Goal: Obtain resource: Download file/media

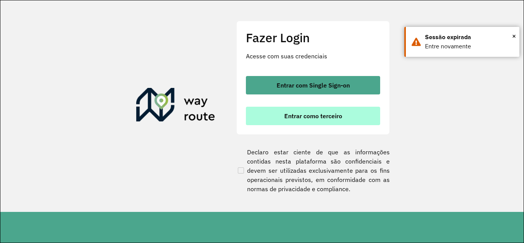
click at [279, 116] on button "Entrar como terceiro" at bounding box center [313, 116] width 134 height 18
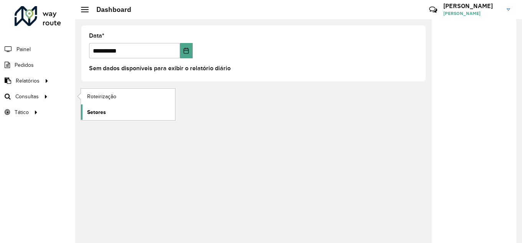
click at [122, 112] on link "Setores" at bounding box center [128, 111] width 94 height 15
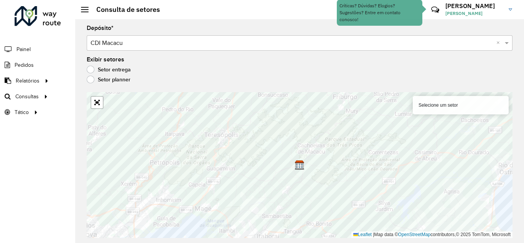
click at [442, 107] on div "Selecione um setor" at bounding box center [461, 105] width 96 height 18
click at [165, 53] on div "Depósito * Selecione um depósito × CDI Macacu × Exibir setores Setor entrega Se…" at bounding box center [299, 131] width 449 height 224
click at [99, 76] on label "Setor planner" at bounding box center [109, 80] width 44 height 8
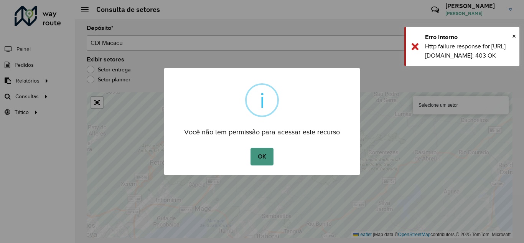
drag, startPoint x: 258, startPoint y: 160, endPoint x: 294, endPoint y: 150, distance: 37.3
click at [258, 160] on button "OK" at bounding box center [262, 157] width 23 height 18
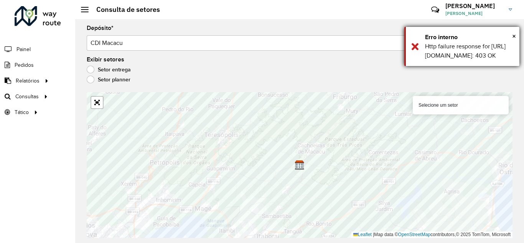
drag, startPoint x: 418, startPoint y: 59, endPoint x: 433, endPoint y: 90, distance: 34.8
click at [418, 59] on div "× Erro interno Http failure response for [URL][DOMAIN_NAME]: 403 OK" at bounding box center [462, 46] width 115 height 39
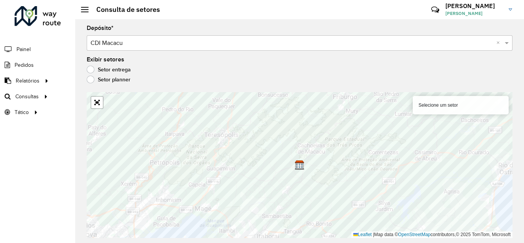
click at [441, 103] on div "Selecione um setor" at bounding box center [461, 105] width 96 height 18
click at [467, 45] on input "text" at bounding box center [292, 43] width 403 height 9
click at [120, 64] on label "Exibir setores" at bounding box center [106, 59] width 38 height 9
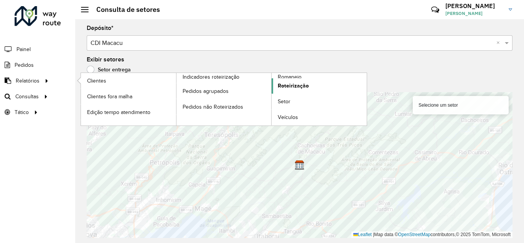
click at [279, 84] on span "Roteirização" at bounding box center [293, 86] width 31 height 8
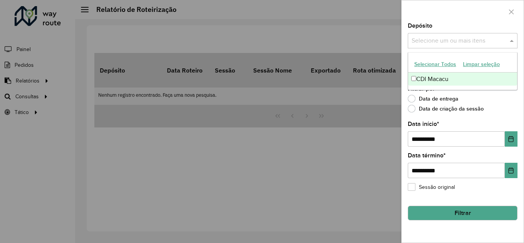
click at [468, 35] on div "Selecione um ou mais itens" at bounding box center [463, 40] width 110 height 15
click at [447, 81] on div "CDI Macacu" at bounding box center [462, 79] width 109 height 13
click at [489, 94] on div "Filtrar por * Data de entrega Data de criação da sessão" at bounding box center [463, 100] width 110 height 29
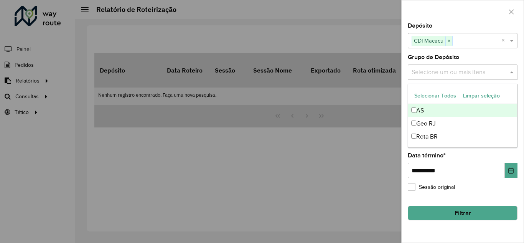
click at [486, 71] on input "text" at bounding box center [459, 72] width 98 height 9
click at [466, 68] on input "text" at bounding box center [459, 72] width 98 height 9
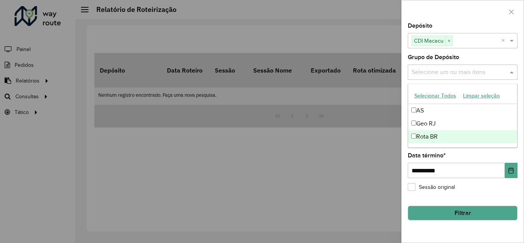
click at [457, 212] on button "Filtrar" at bounding box center [463, 213] width 110 height 15
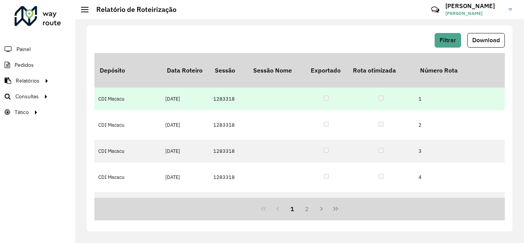
scroll to position [0, 896]
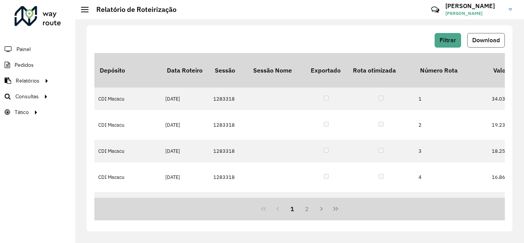
click at [480, 38] on span "Download" at bounding box center [487, 40] width 28 height 7
click at [102, 112] on span "Setores" at bounding box center [96, 112] width 19 height 8
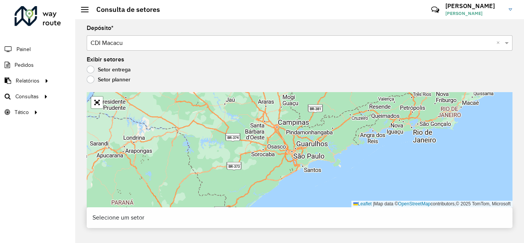
click at [102, 78] on label "Setor planner" at bounding box center [109, 80] width 44 height 8
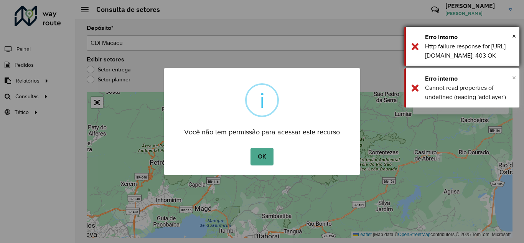
drag, startPoint x: 515, startPoint y: 104, endPoint x: 515, endPoint y: 93, distance: 10.8
click at [515, 82] on span "×" at bounding box center [514, 77] width 4 height 8
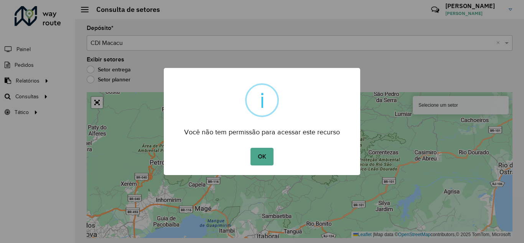
click at [514, 33] on div "× i Você não tem permissão para acessar este recurso OK No Cancel" at bounding box center [262, 121] width 524 height 243
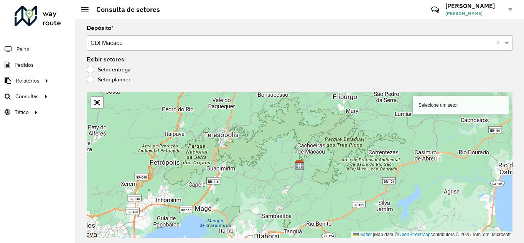
click at [452, 103] on div "Selecione um setor" at bounding box center [461, 105] width 96 height 18
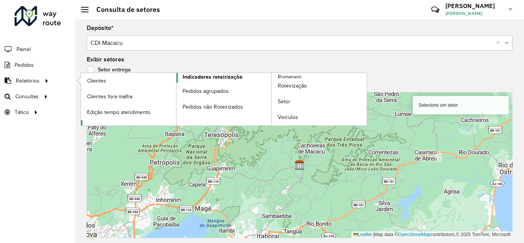
click at [214, 78] on span "Indicadores roteirização" at bounding box center [213, 77] width 60 height 8
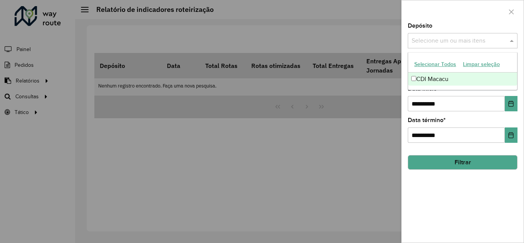
click at [445, 41] on input "text" at bounding box center [459, 40] width 98 height 9
click at [443, 79] on div "CDI Macacu" at bounding box center [462, 79] width 109 height 13
click at [474, 15] on div at bounding box center [463, 11] width 122 height 23
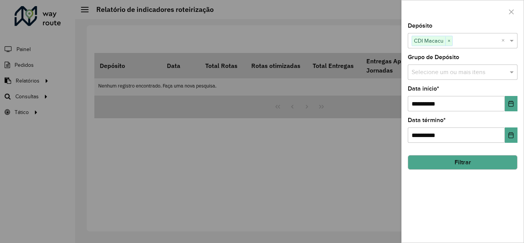
click at [473, 71] on input "text" at bounding box center [459, 72] width 98 height 9
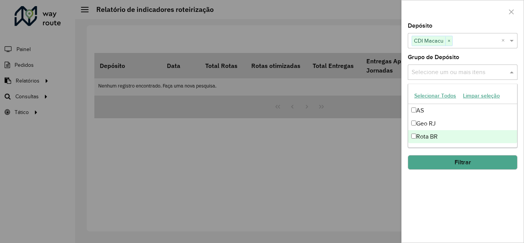
click at [435, 178] on div "**********" at bounding box center [463, 133] width 122 height 220
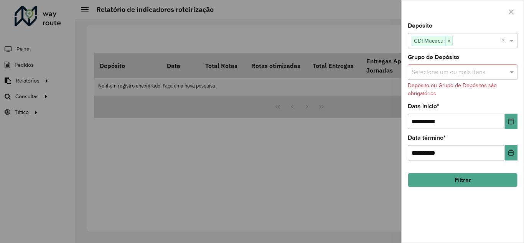
click at [438, 169] on hb-field-button "Filtrar" at bounding box center [463, 177] width 110 height 21
click at [442, 186] on button "Filtrar" at bounding box center [463, 180] width 110 height 15
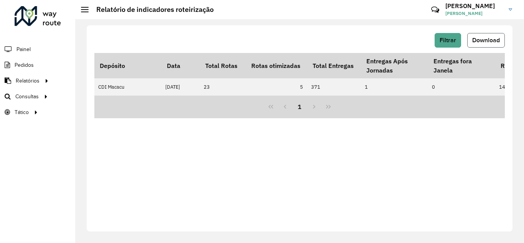
click at [491, 36] on button "Download" at bounding box center [487, 40] width 38 height 15
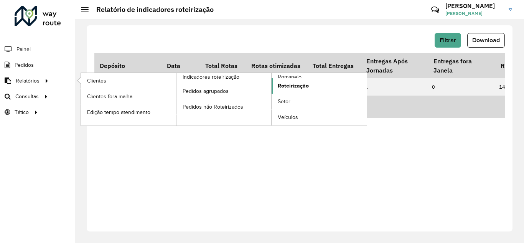
click at [313, 88] on link "Roteirização" at bounding box center [319, 85] width 95 height 15
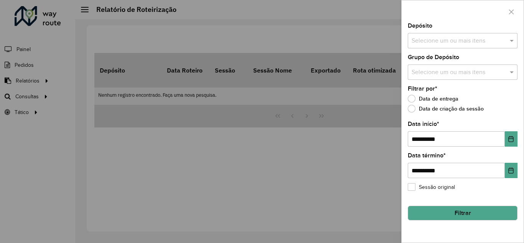
drag, startPoint x: 237, startPoint y: 100, endPoint x: 150, endPoint y: 101, distance: 87.5
click at [237, 101] on div at bounding box center [262, 121] width 524 height 243
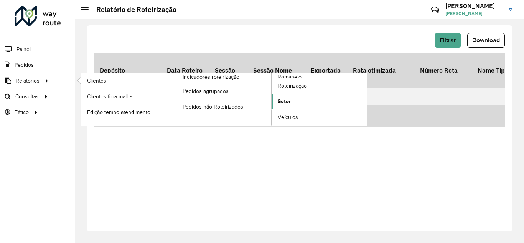
click at [303, 103] on link "Setor" at bounding box center [319, 101] width 95 height 15
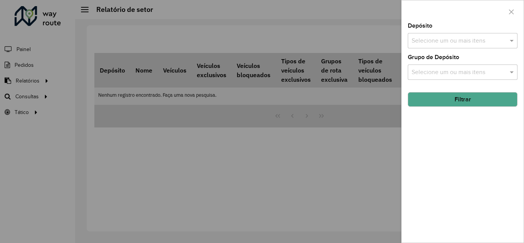
click at [458, 43] on input "text" at bounding box center [459, 40] width 98 height 9
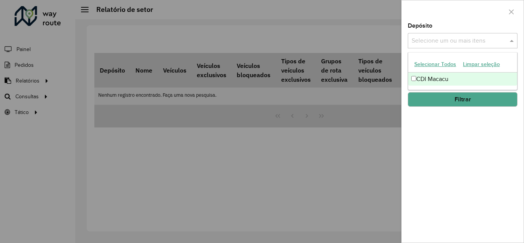
click at [441, 78] on div "CDI Macacu" at bounding box center [462, 79] width 109 height 13
click at [487, 22] on div at bounding box center [463, 11] width 122 height 23
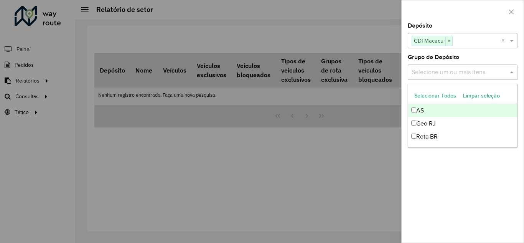
click at [470, 74] on input "text" at bounding box center [459, 72] width 98 height 9
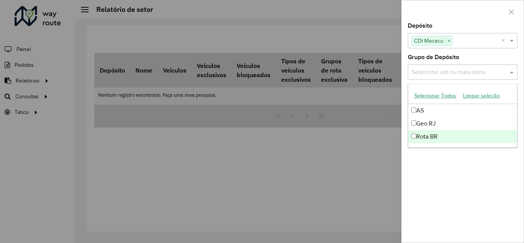
click at [429, 172] on div "Depósito Selecione um ou mais itens CDI Macacu × × Grupo de Depósito Selecione …" at bounding box center [463, 133] width 122 height 220
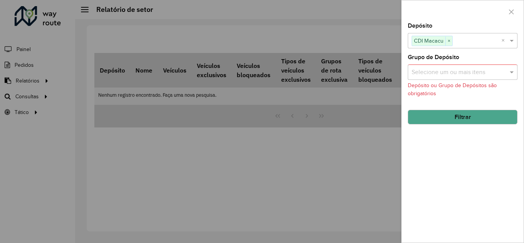
click at [436, 111] on button "Filtrar" at bounding box center [463, 117] width 110 height 15
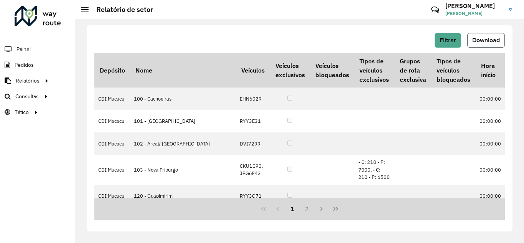
click at [492, 35] on button "Download" at bounding box center [487, 40] width 38 height 15
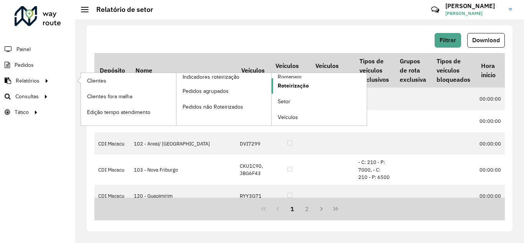
click at [297, 83] on span "Roteirização" at bounding box center [293, 86] width 31 height 8
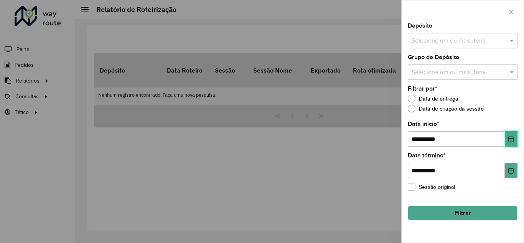
click at [511, 137] on icon "Choose Date" at bounding box center [511, 139] width 5 height 6
click at [73, 96] on div at bounding box center [262, 121] width 524 height 243
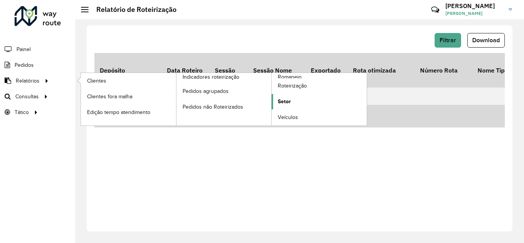
click at [308, 101] on link "Setor" at bounding box center [319, 101] width 95 height 15
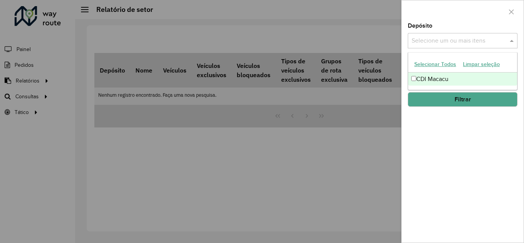
click at [485, 43] on input "text" at bounding box center [459, 40] width 98 height 9
click at [468, 74] on div "CDI Macacu" at bounding box center [462, 79] width 109 height 13
click at [464, 128] on div "Depósito Selecione um ou mais itens CDI Macacu × × Grupo de Depósito Selecione …" at bounding box center [463, 133] width 122 height 220
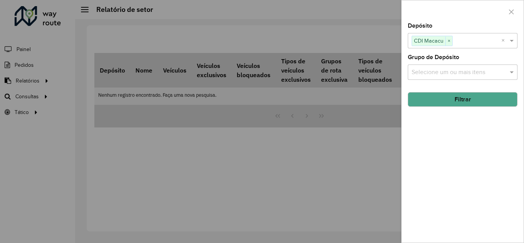
click at [470, 101] on button "Filtrar" at bounding box center [463, 99] width 110 height 15
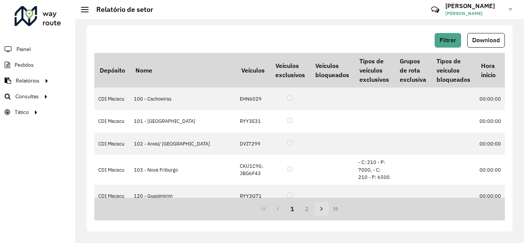
click at [325, 211] on button "Next Page" at bounding box center [321, 209] width 15 height 15
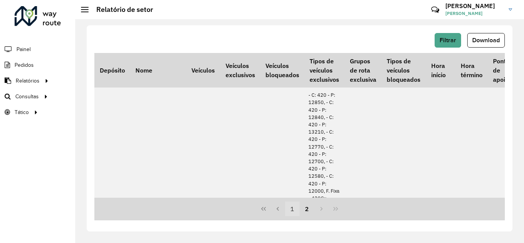
click at [289, 210] on button "1" at bounding box center [292, 209] width 15 height 15
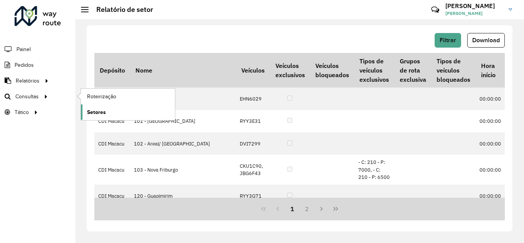
click at [104, 114] on span "Setores" at bounding box center [96, 112] width 19 height 8
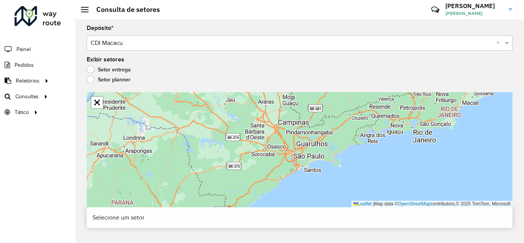
click at [88, 77] on label "Setor planner" at bounding box center [109, 80] width 44 height 8
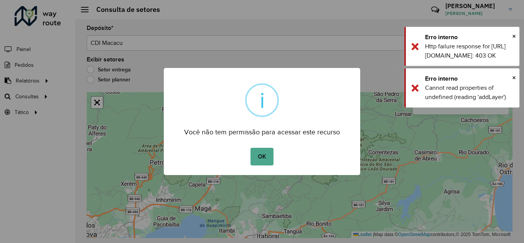
click at [276, 155] on div "OK No Cancel" at bounding box center [262, 156] width 197 height 21
click at [272, 157] on button "OK" at bounding box center [262, 157] width 23 height 18
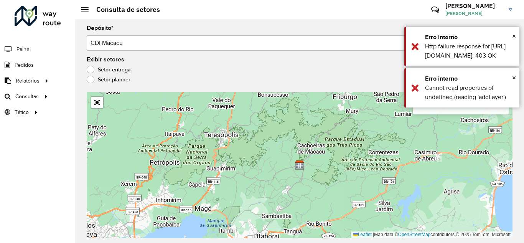
click at [99, 71] on label "Setor entrega" at bounding box center [109, 70] width 44 height 8
